Goal: Obtain resource: Download file/media

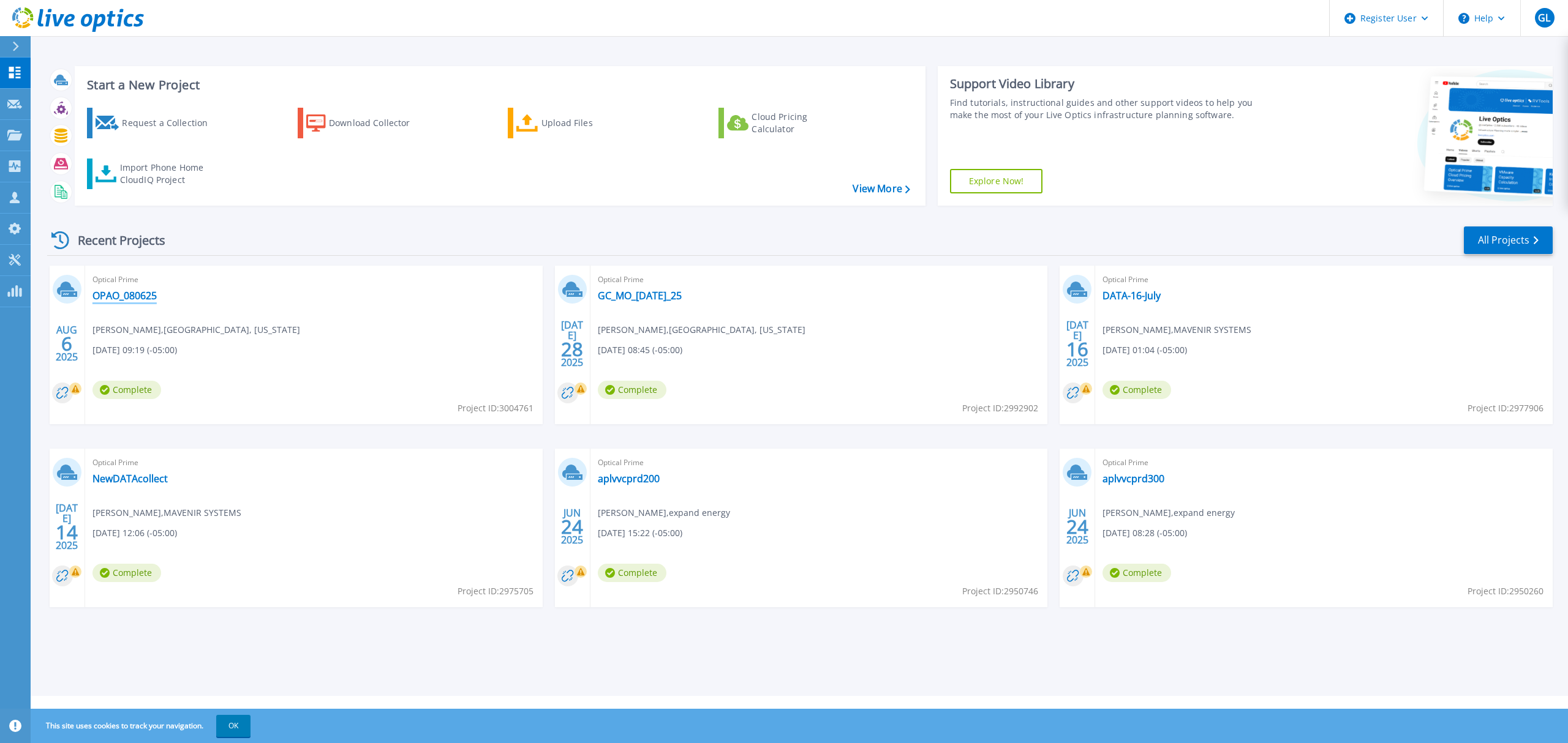
click at [135, 297] on link "OPAO_080625" at bounding box center [125, 295] width 65 height 13
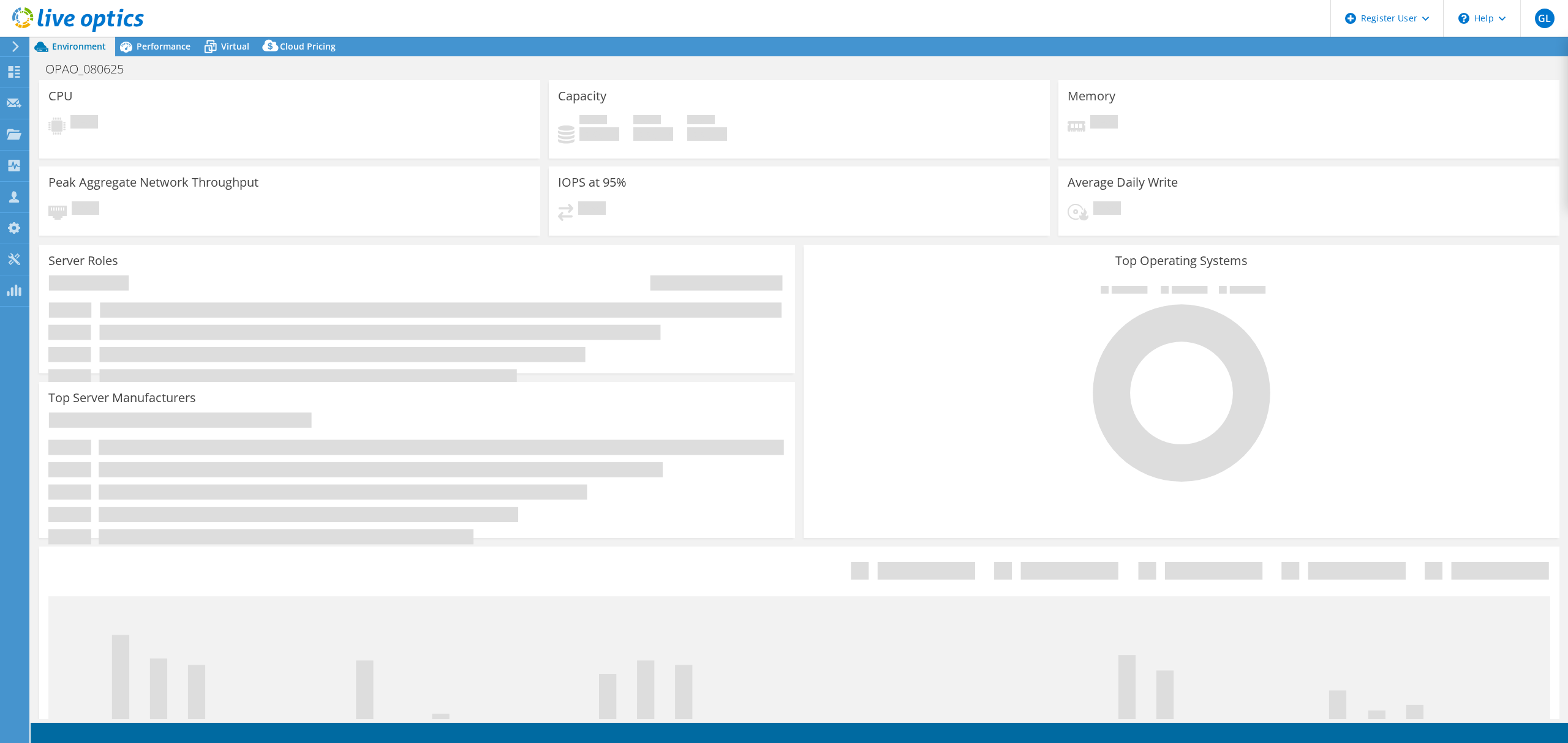
select select "USD"
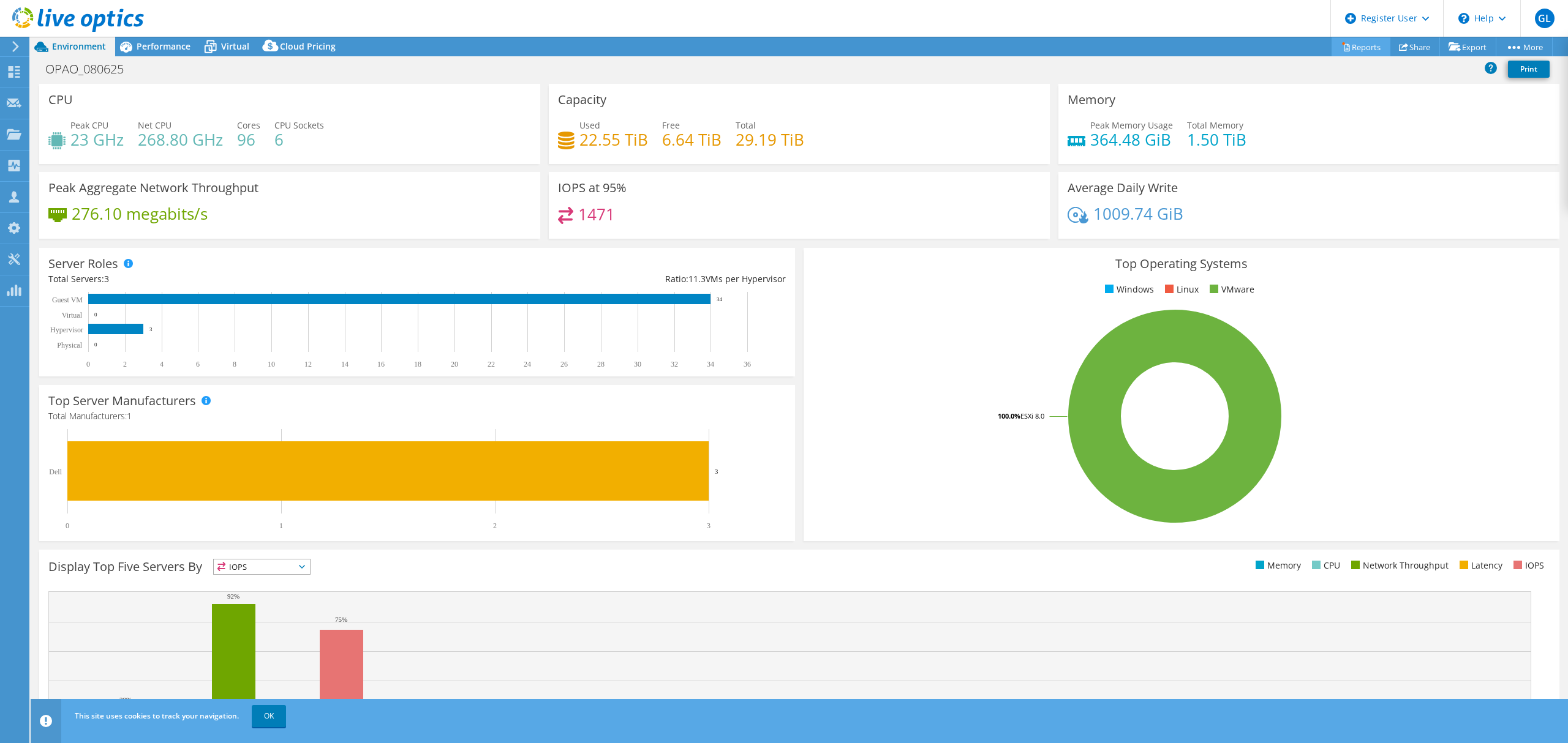
click at [1344, 44] on link "Reports" at bounding box center [1360, 47] width 59 height 19
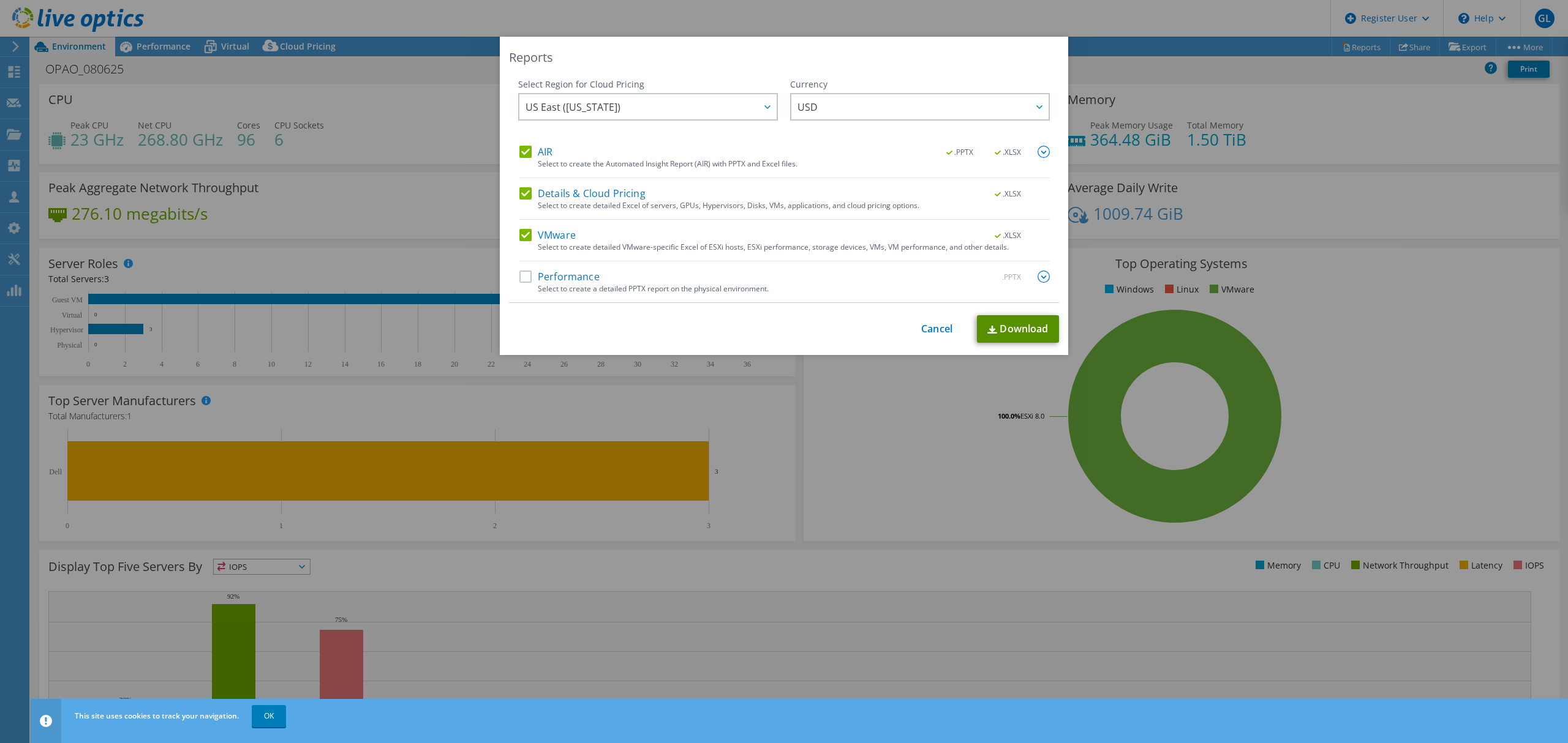
click at [988, 331] on img at bounding box center [993, 330] width 10 height 8
click at [1018, 334] on link "Download" at bounding box center [1018, 329] width 82 height 28
click at [926, 327] on link "Cancel" at bounding box center [937, 329] width 31 height 12
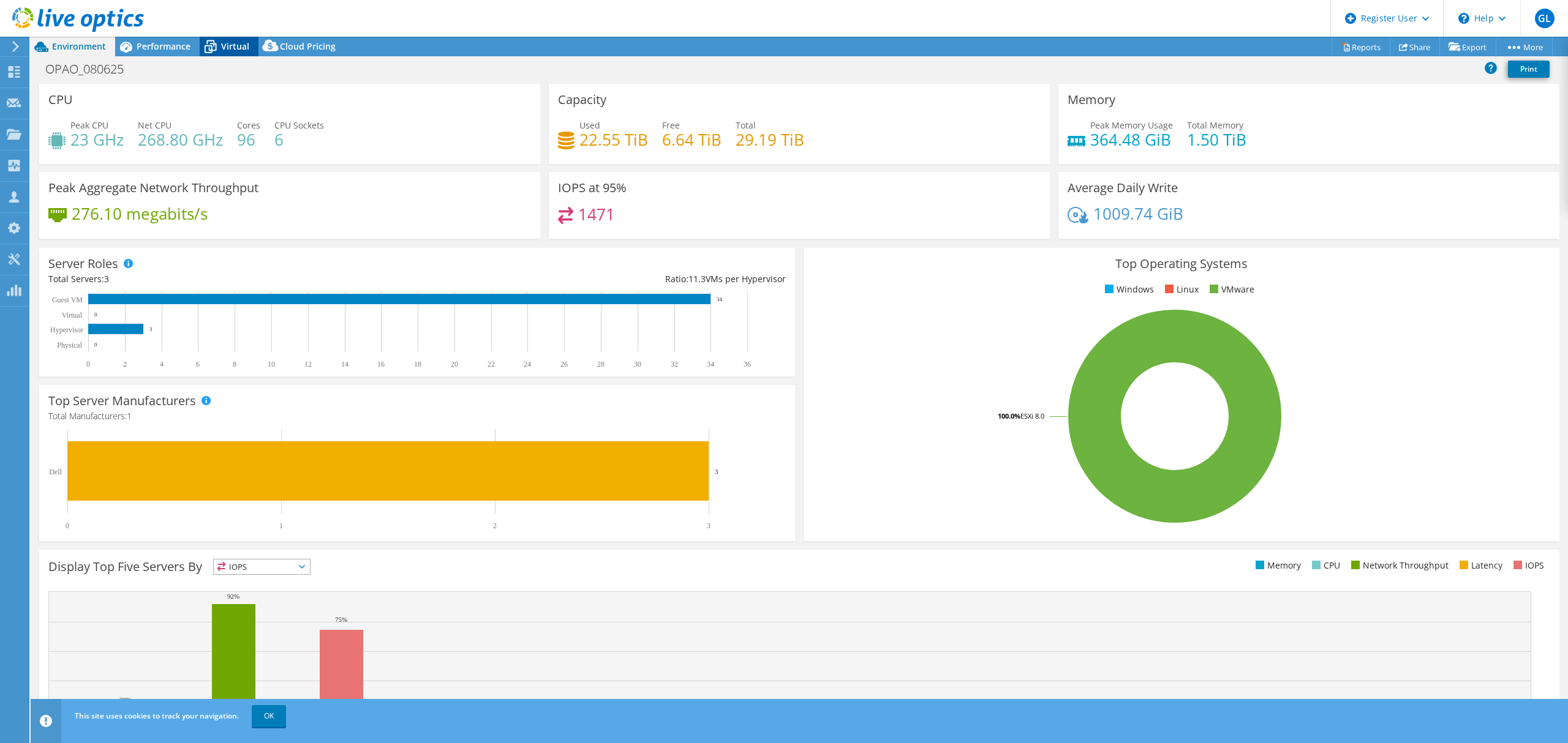
click at [225, 42] on span "Virtual" at bounding box center [235, 46] width 28 height 12
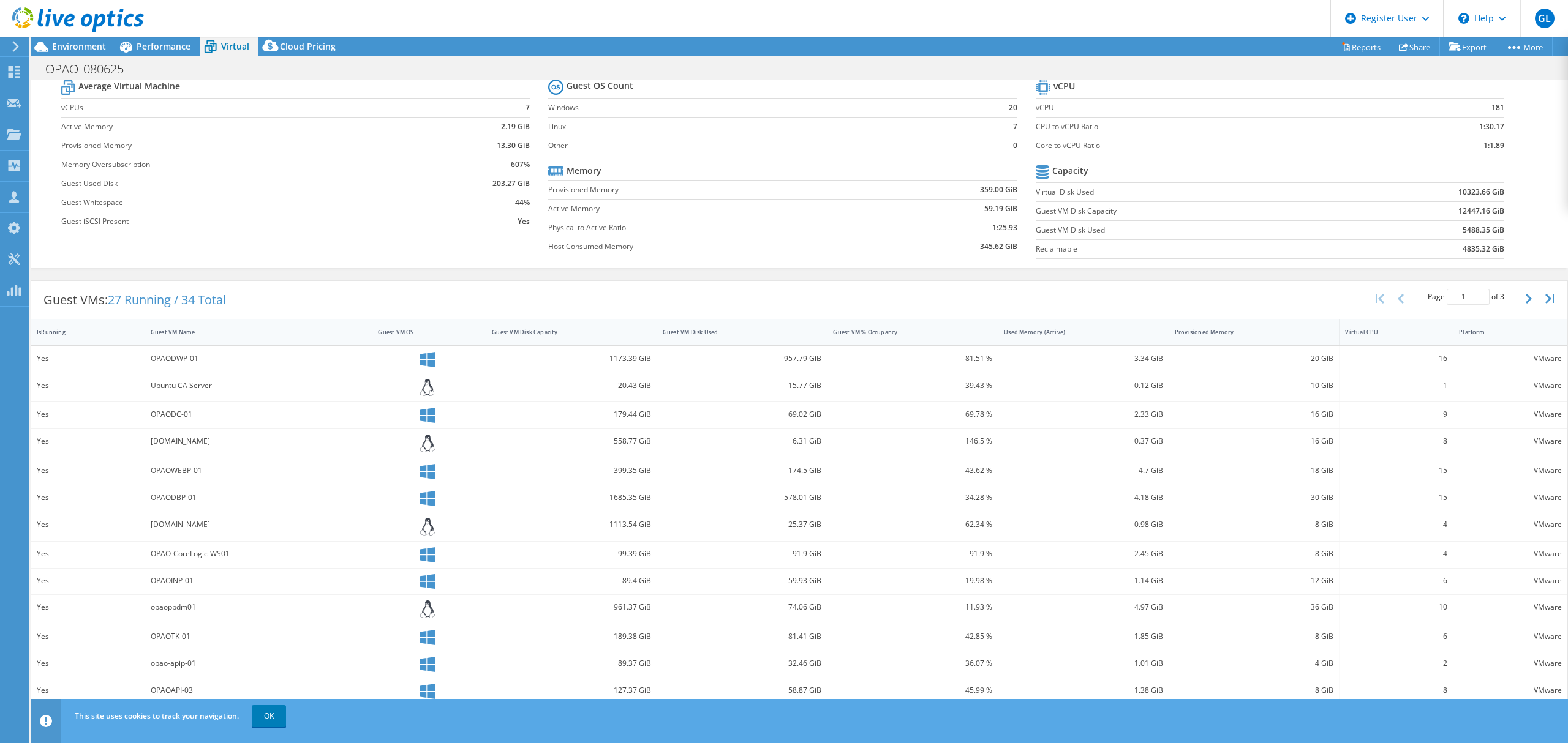
scroll to position [92, 0]
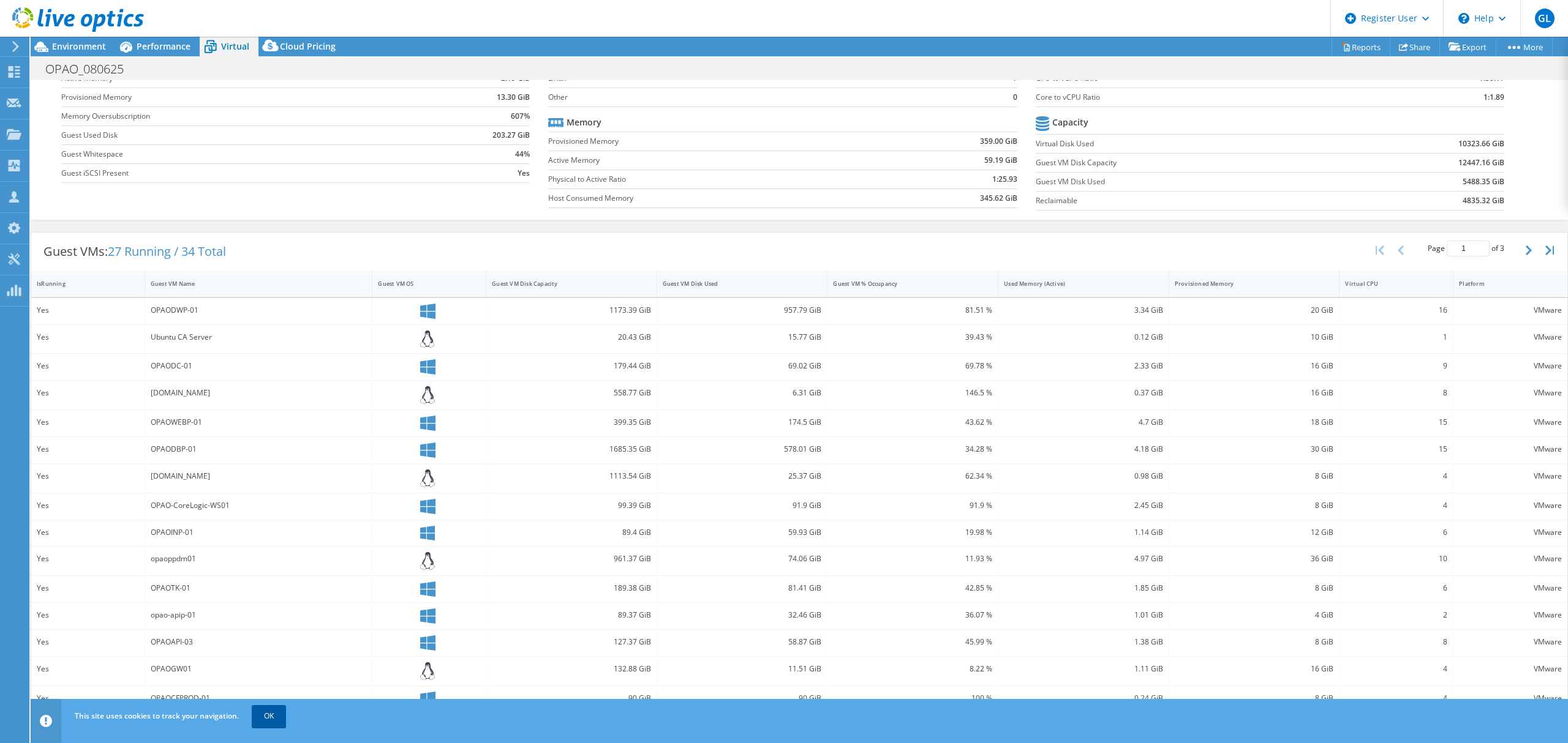
click at [270, 718] on link "OK" at bounding box center [269, 716] width 35 height 22
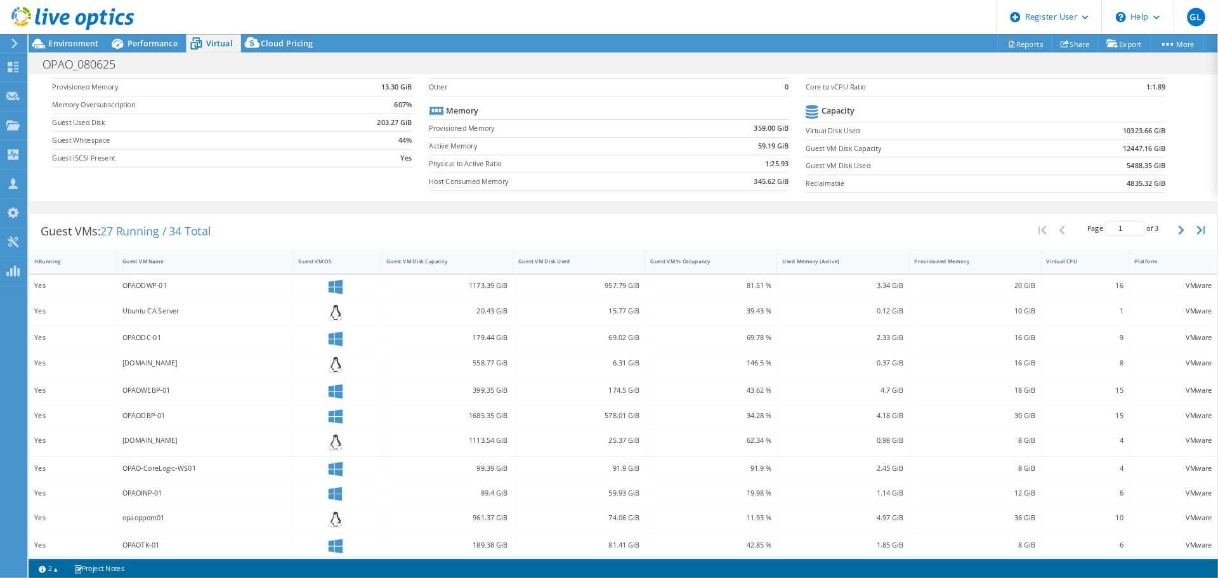
scroll to position [96, 0]
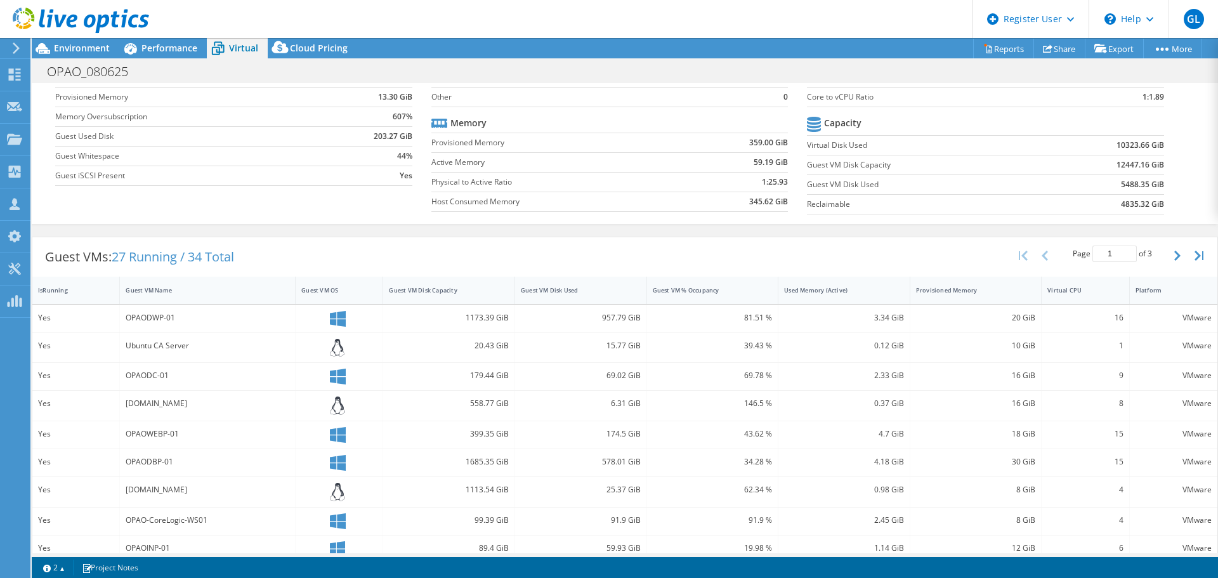
drag, startPoint x: 1152, startPoint y: 1, endPoint x: 664, endPoint y: 260, distance: 552.6
click at [664, 260] on div "Guest VMs: 27 Running / 34 Total Page 1 of 3 5 rows 10 rows 20 rows 25 rows 50 …" at bounding box center [624, 256] width 1185 height 39
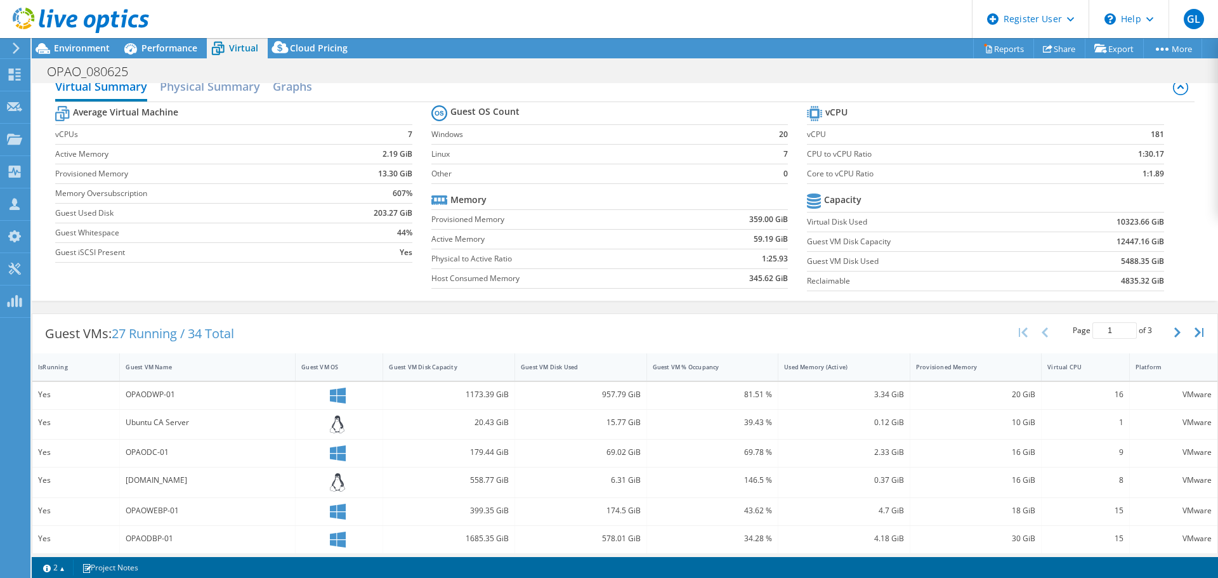
scroll to position [0, 0]
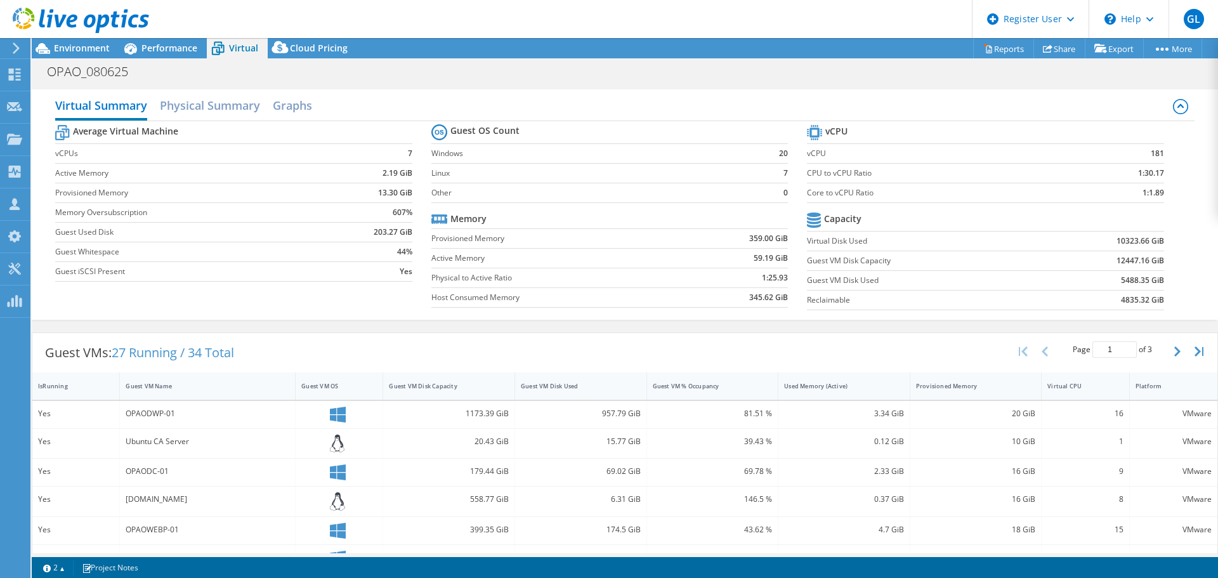
click at [26, 19] on icon at bounding box center [81, 21] width 136 height 26
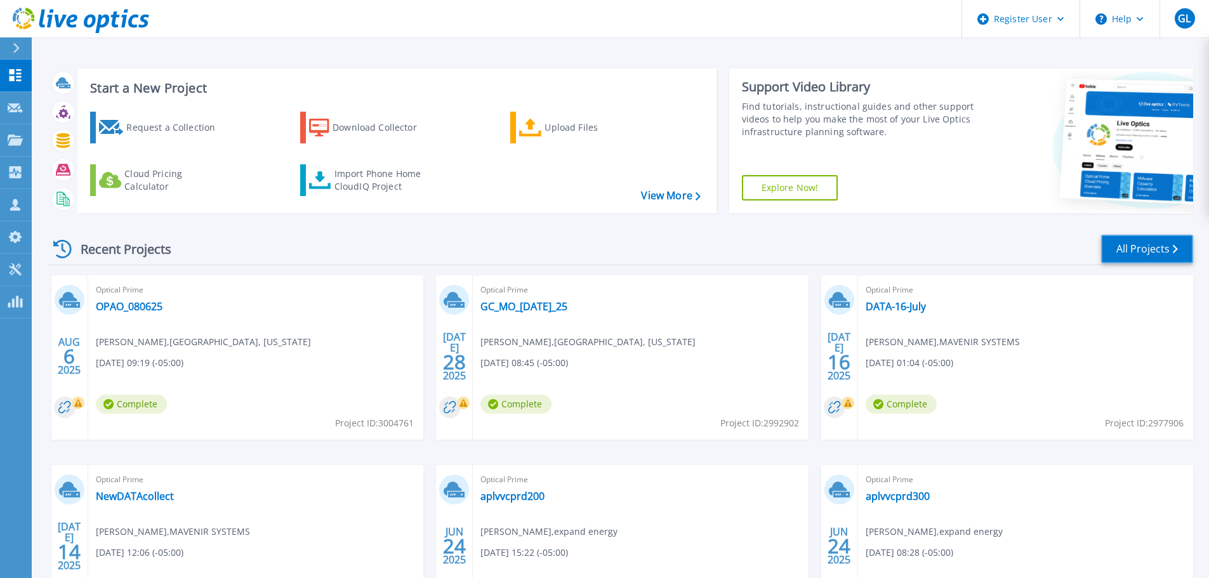
click at [1135, 259] on link "All Projects" at bounding box center [1147, 249] width 92 height 29
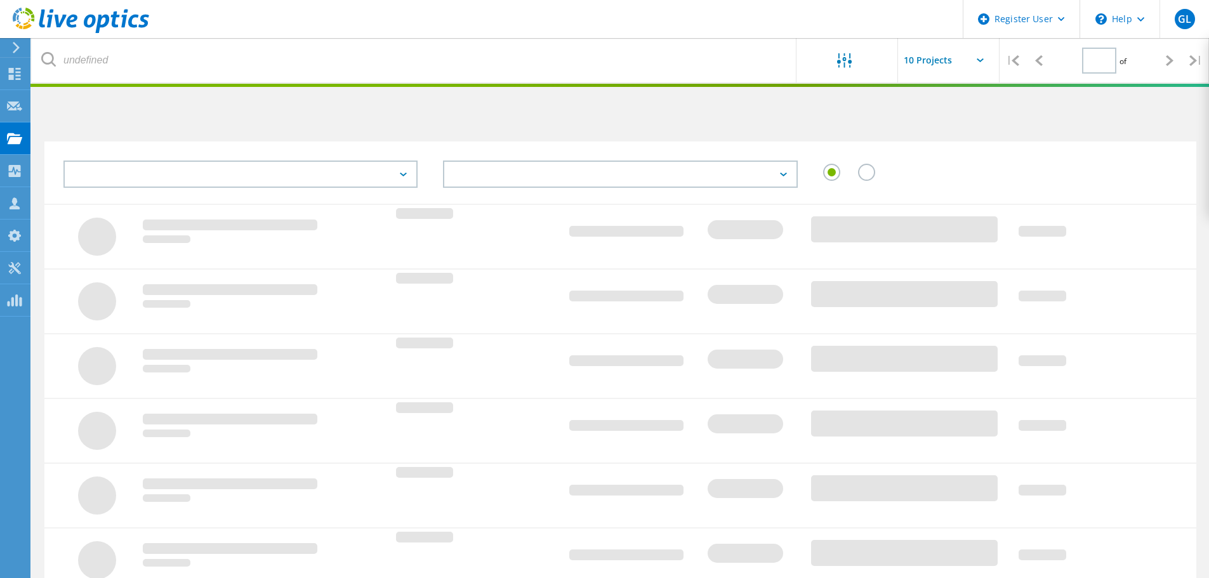
type input "1"
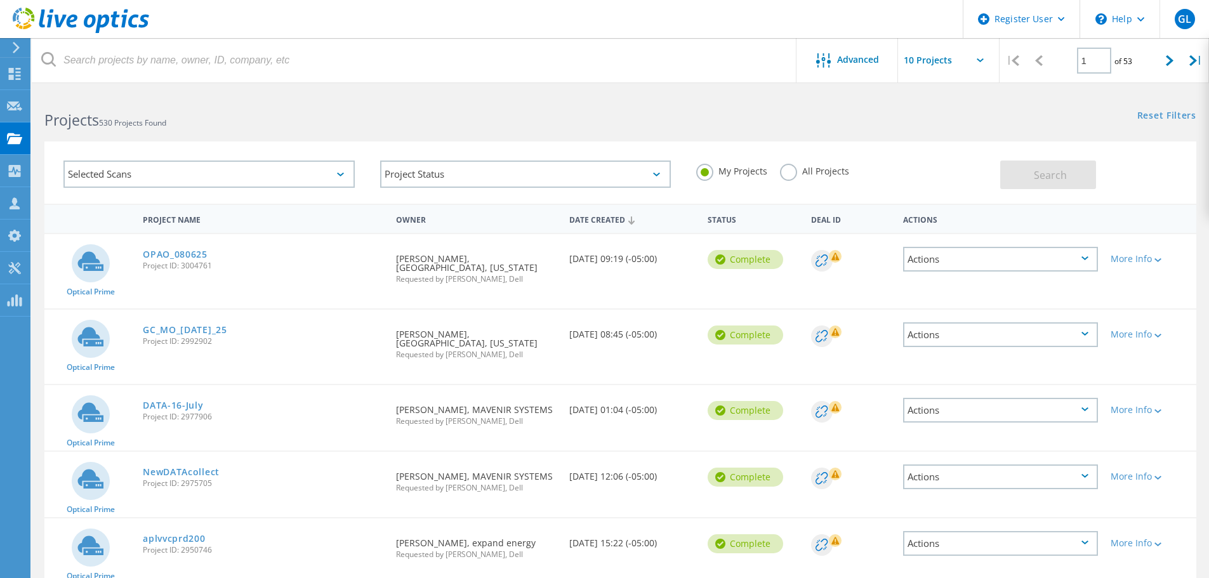
click at [793, 174] on label "All Projects" at bounding box center [814, 170] width 69 height 12
click at [0, 0] on input "All Projects" at bounding box center [0, 0] width 0 height 0
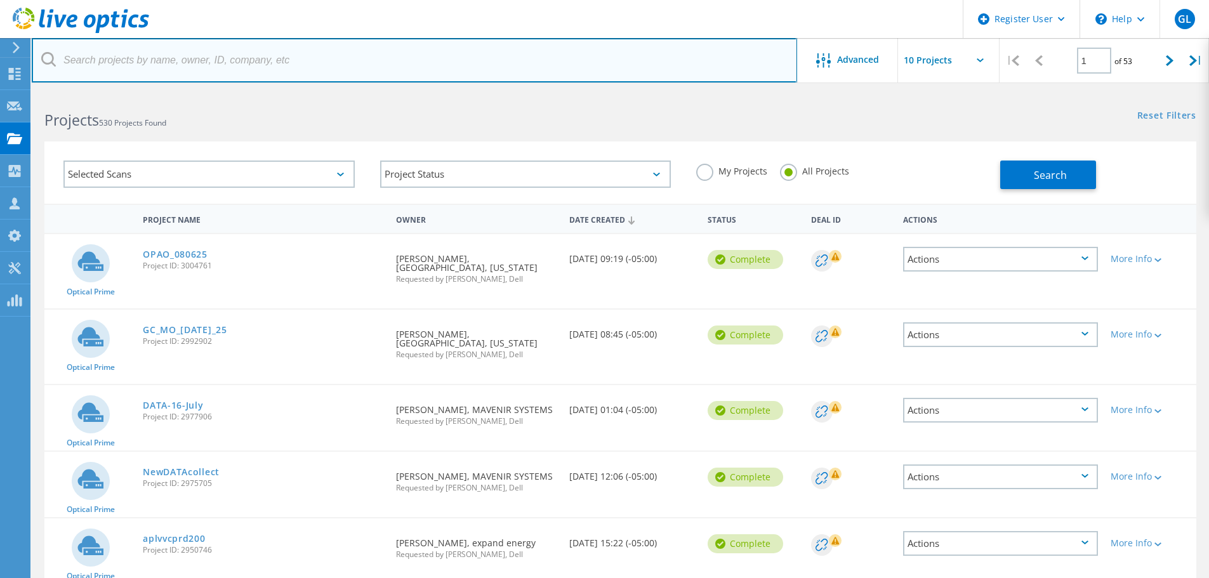
click at [291, 67] on input "text" at bounding box center [414, 60] width 765 height 44
paste input "@orleansassessors.com"
type input "@orleansassessors.com"
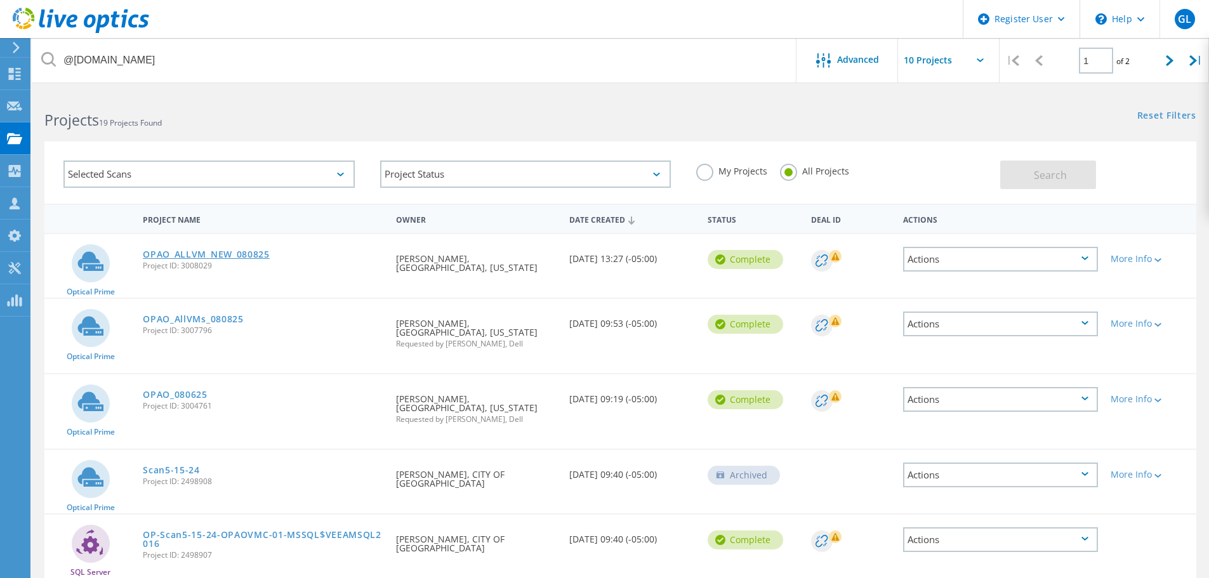
click at [212, 254] on link "OPAO_ALLVM_NEW_080825" at bounding box center [206, 254] width 127 height 9
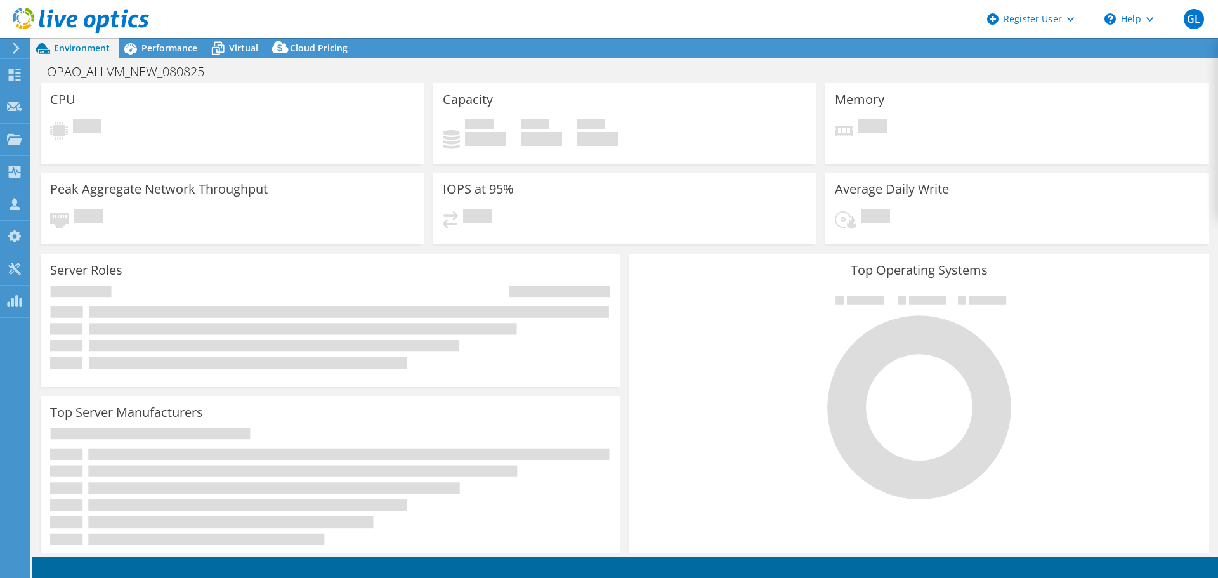
select select "USD"
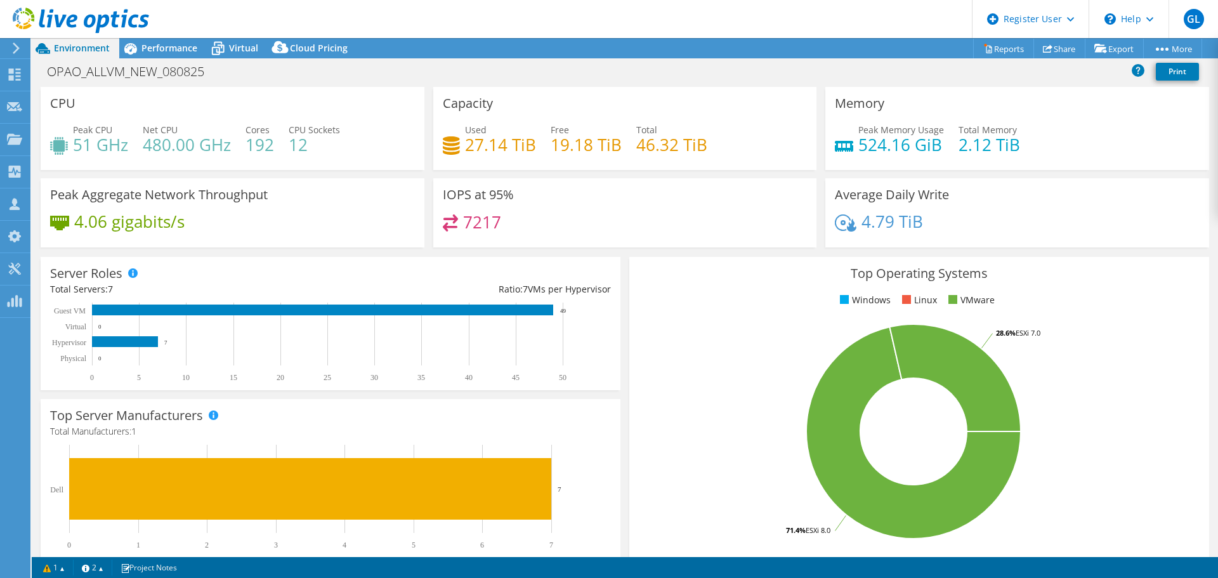
drag, startPoint x: 1126, startPoint y: 329, endPoint x: 1131, endPoint y: 336, distance: 8.1
click at [1126, 329] on rect at bounding box center [913, 431] width 549 height 222
click at [1013, 49] on link "Reports" at bounding box center [1003, 49] width 61 height 20
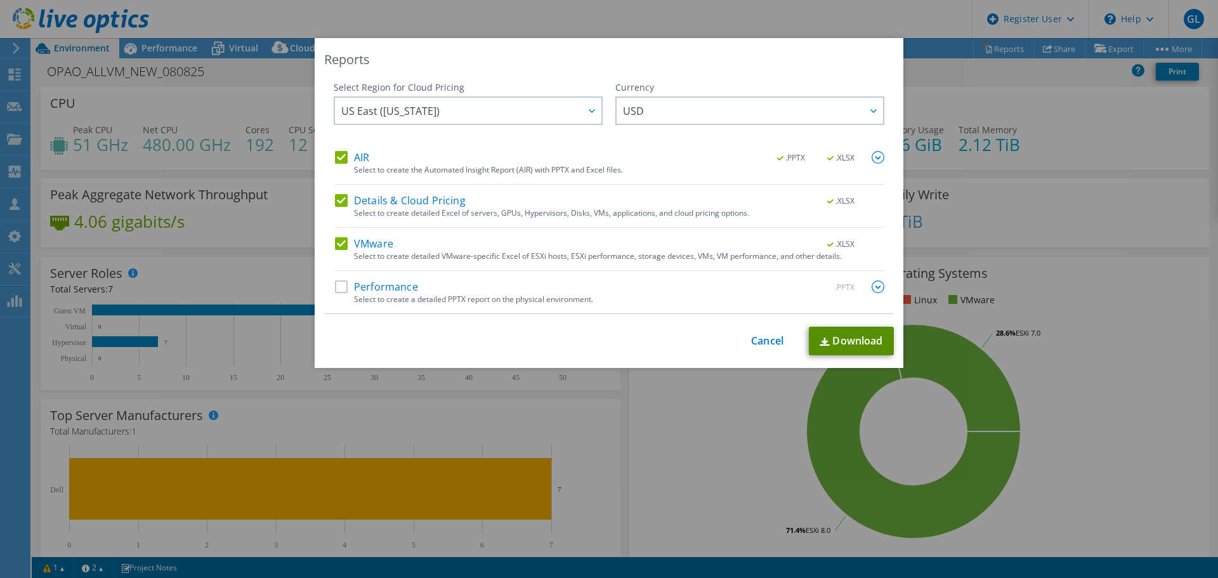
click at [848, 346] on link "Download" at bounding box center [851, 341] width 85 height 29
click at [758, 340] on link "Cancel" at bounding box center [767, 341] width 32 height 12
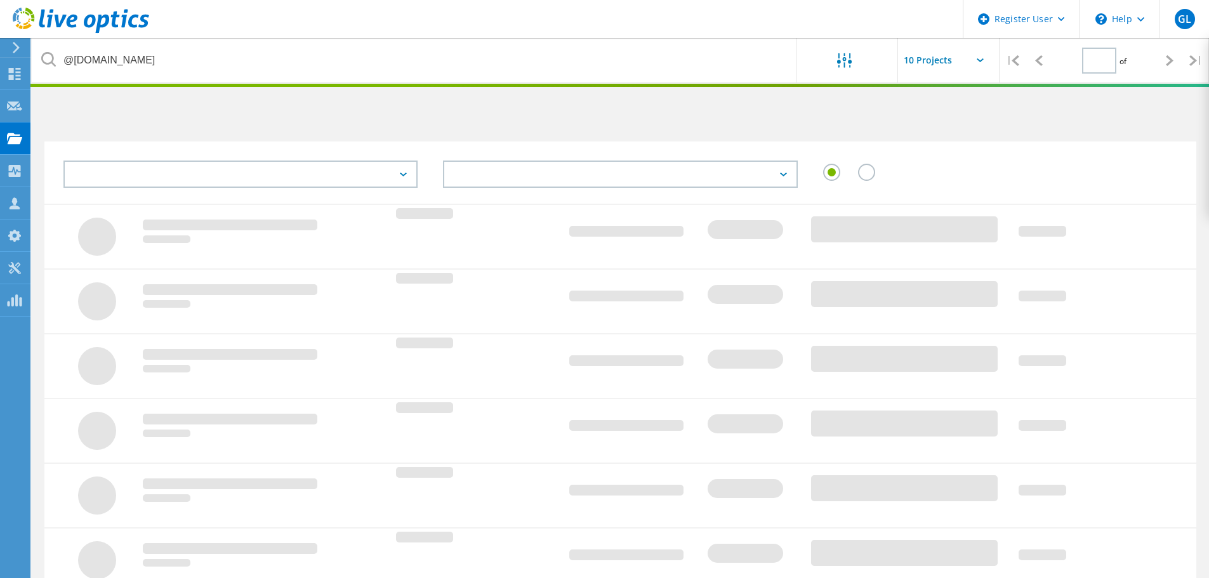
type input "1"
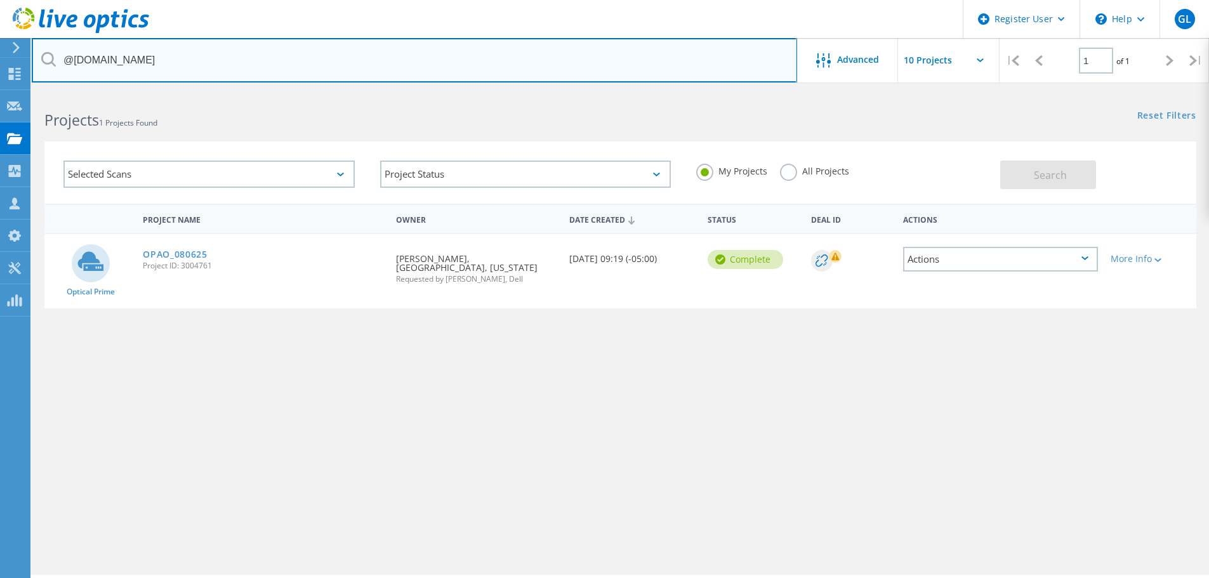
drag, startPoint x: 186, startPoint y: 58, endPoint x: 62, endPoint y: 62, distance: 123.8
click at [62, 62] on input "@[DOMAIN_NAME]" at bounding box center [414, 60] width 765 height 44
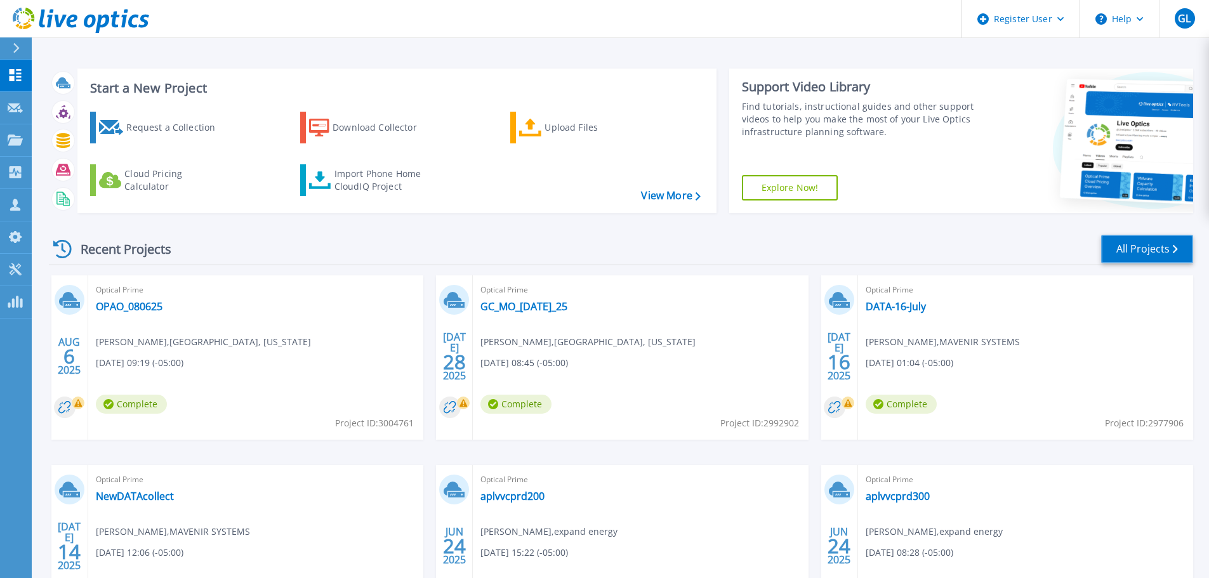
click at [1176, 248] on icon at bounding box center [1174, 249] width 5 height 8
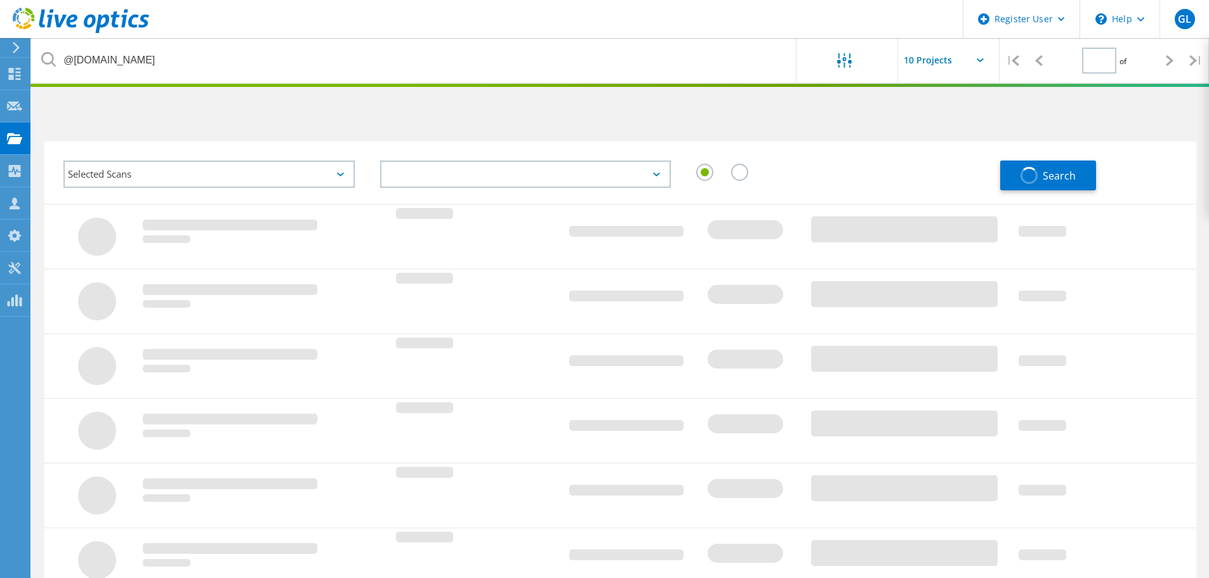
type input "1"
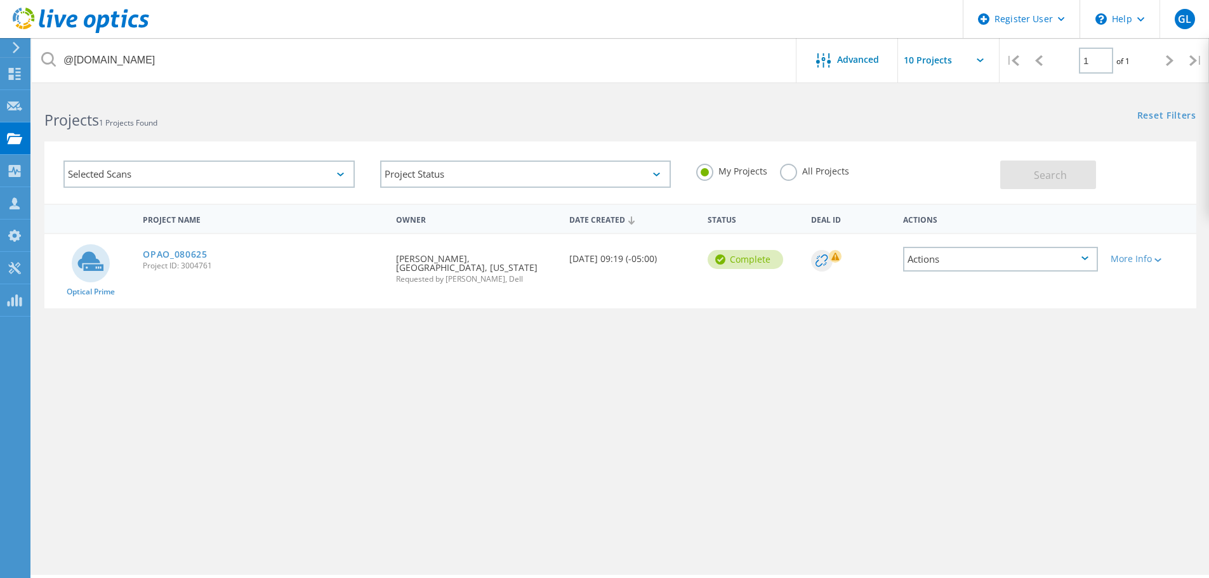
click at [787, 173] on label "All Projects" at bounding box center [814, 170] width 69 height 12
click at [0, 0] on input "All Projects" at bounding box center [0, 0] width 0 height 0
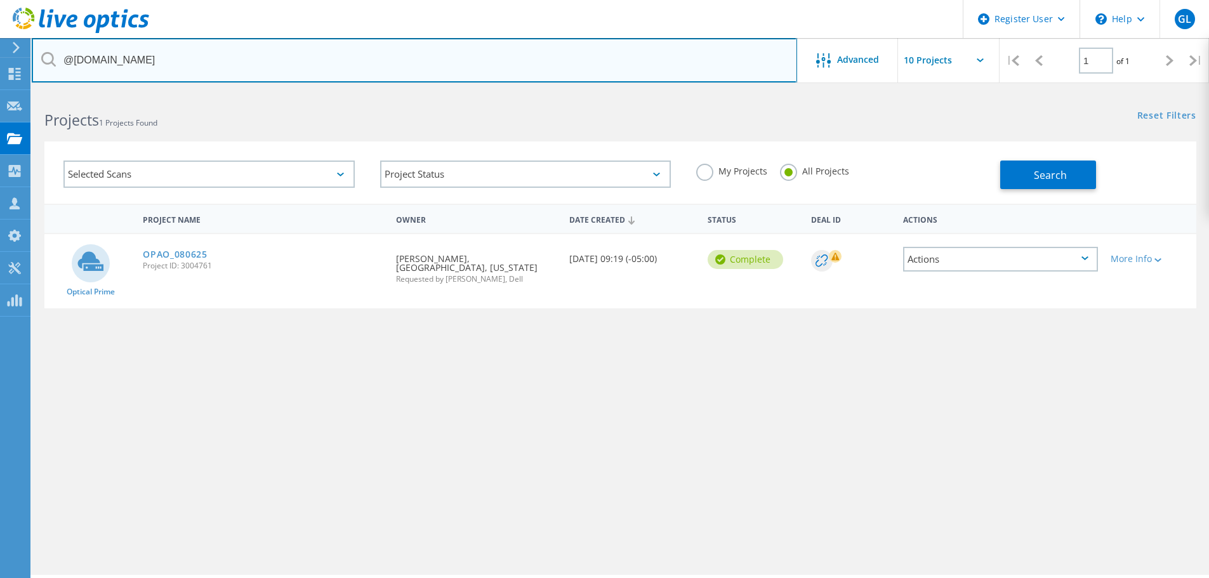
click at [421, 65] on input "@orleansassessors.com" at bounding box center [414, 60] width 765 height 44
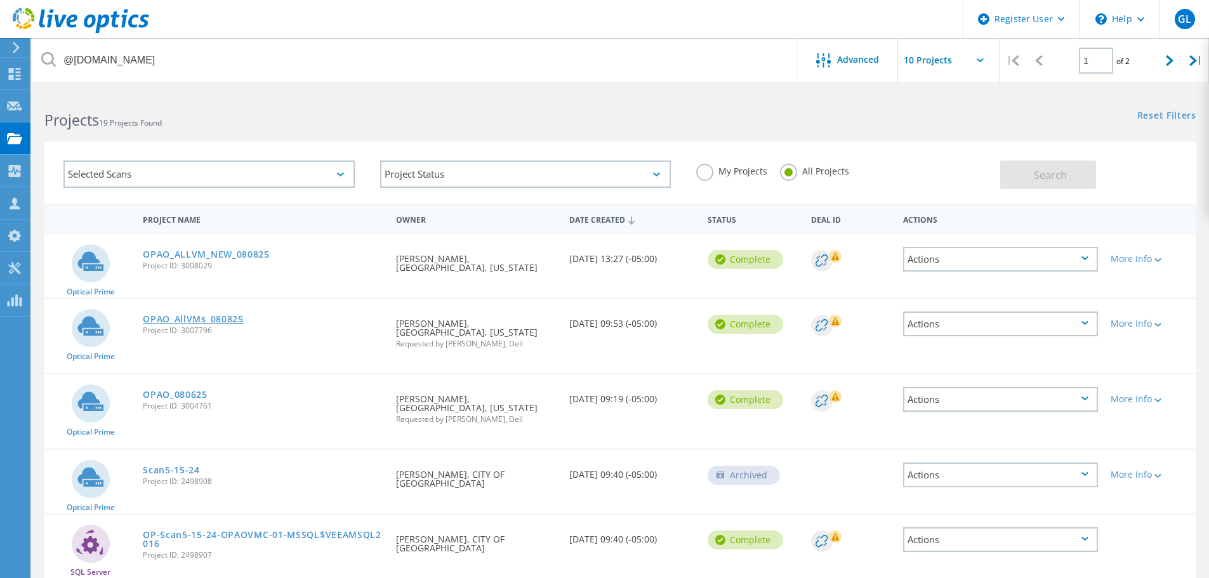
click at [193, 320] on link "OPAO_AllVMs_080825" at bounding box center [193, 319] width 101 height 9
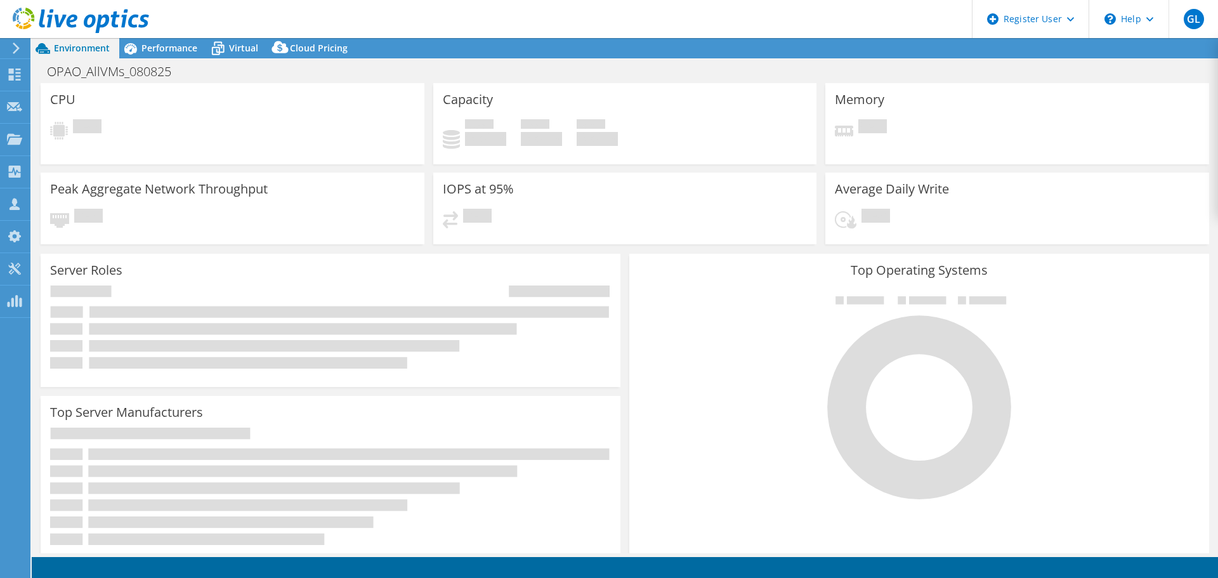
select select "USD"
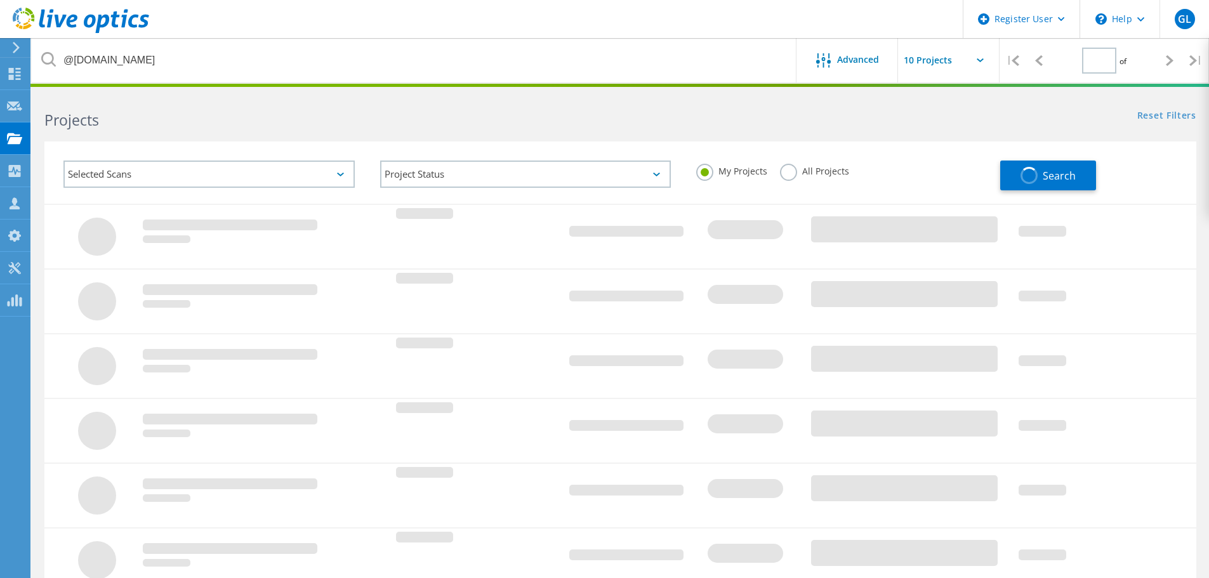
type input "1"
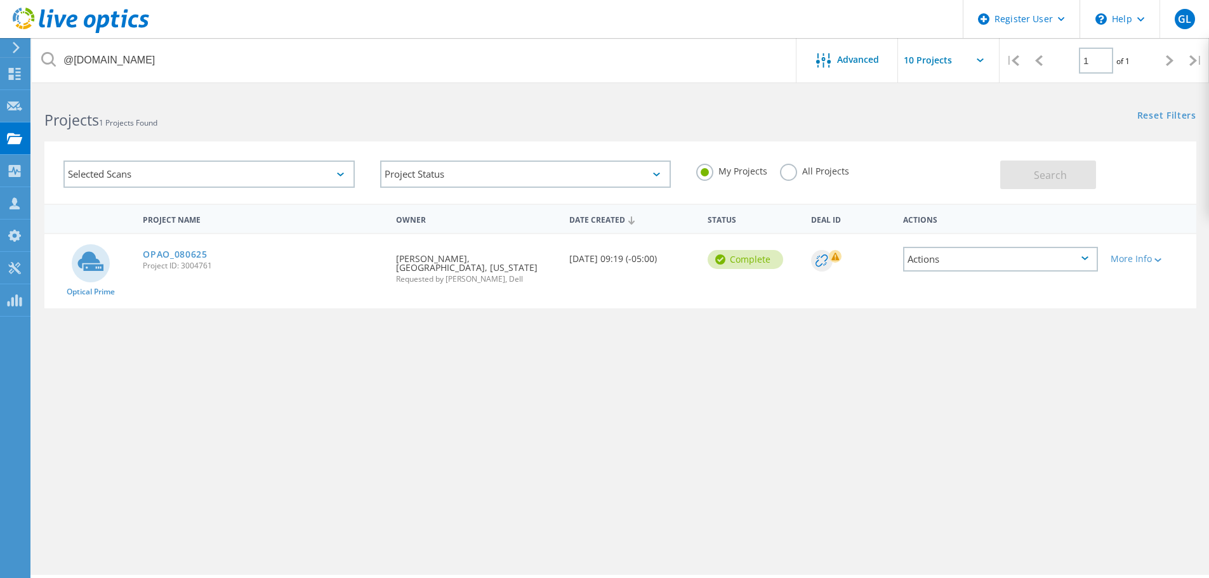
click at [791, 174] on label "All Projects" at bounding box center [814, 170] width 69 height 12
click at [0, 0] on input "All Projects" at bounding box center [0, 0] width 0 height 0
click at [1032, 179] on button "Search" at bounding box center [1048, 175] width 96 height 29
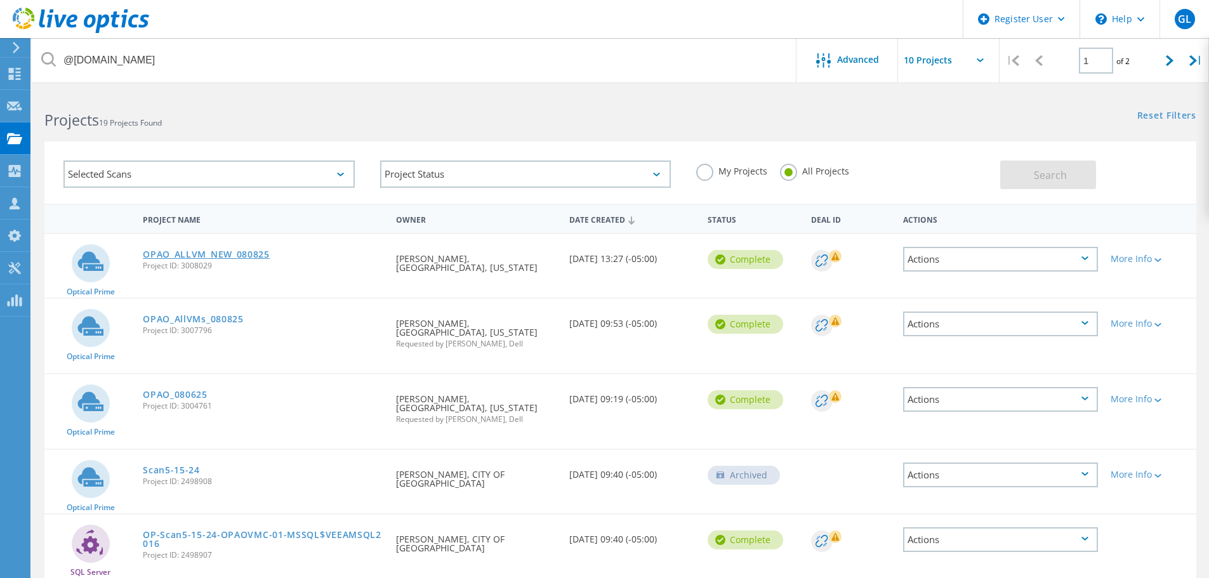
click at [233, 254] on link "OPAO_ALLVM_NEW_080825" at bounding box center [206, 254] width 127 height 9
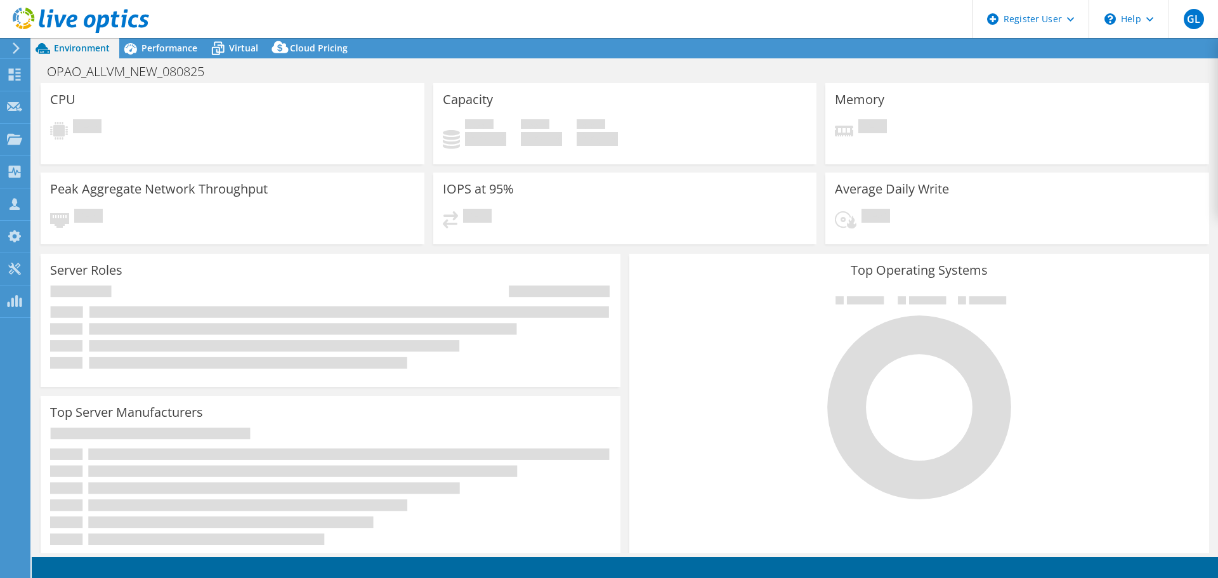
select select "USD"
